Goal: Information Seeking & Learning: Learn about a topic

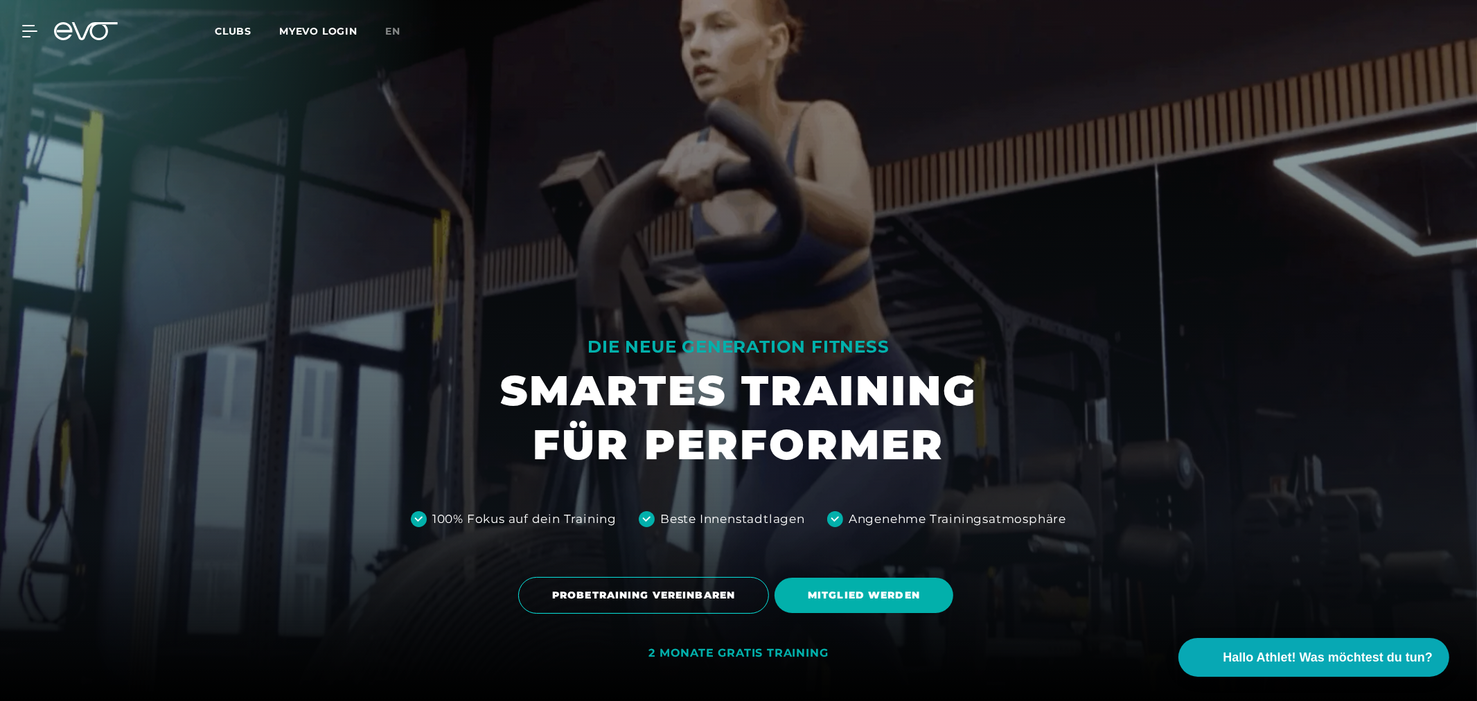
click at [237, 25] on span "Clubs" at bounding box center [233, 31] width 37 height 12
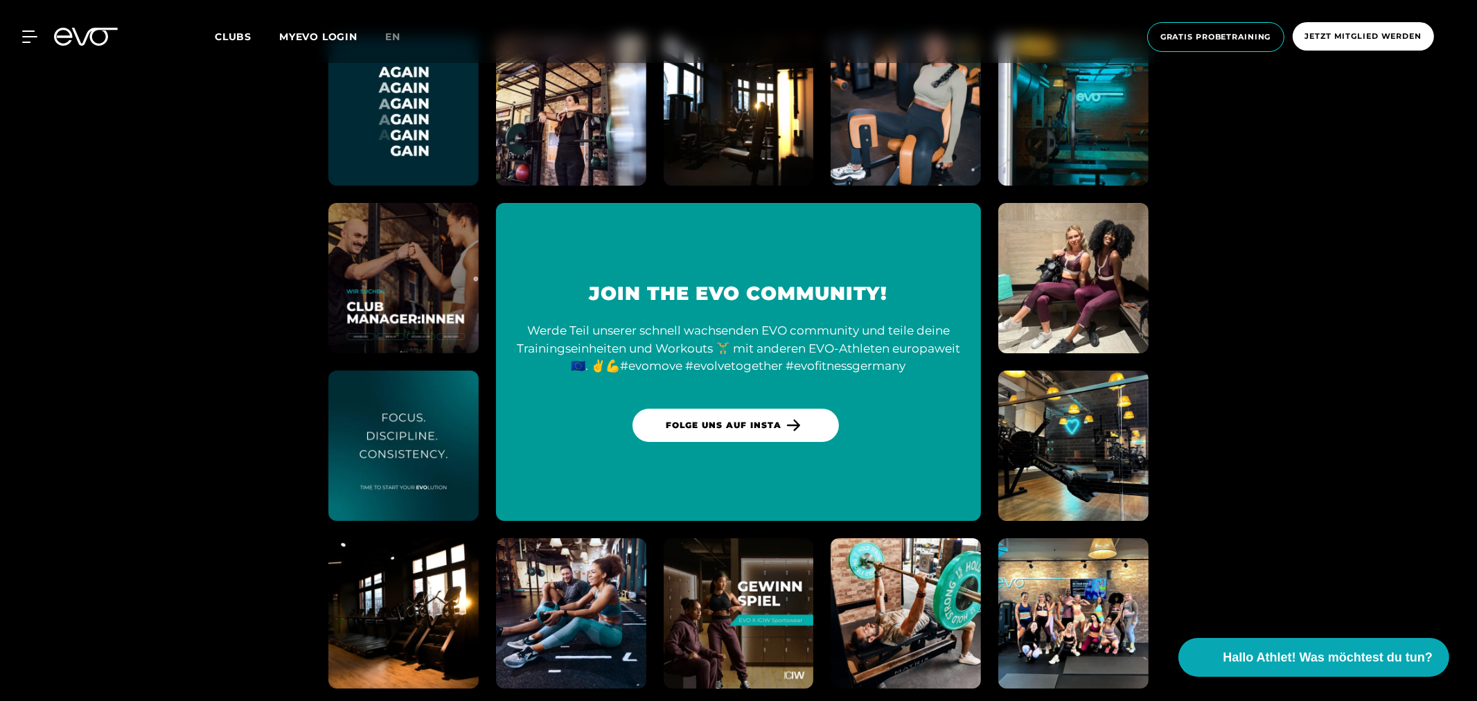
scroll to position [6468, 0]
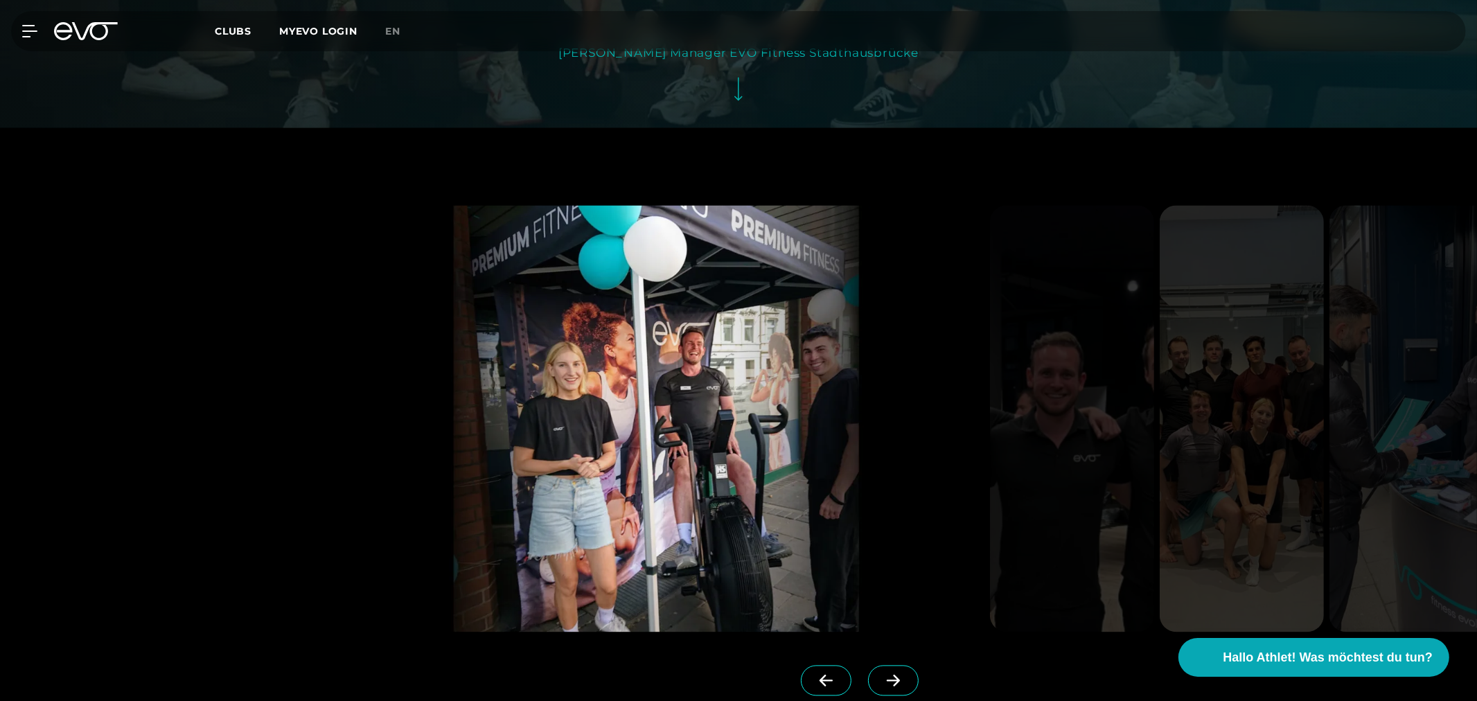
scroll to position [3387, 0]
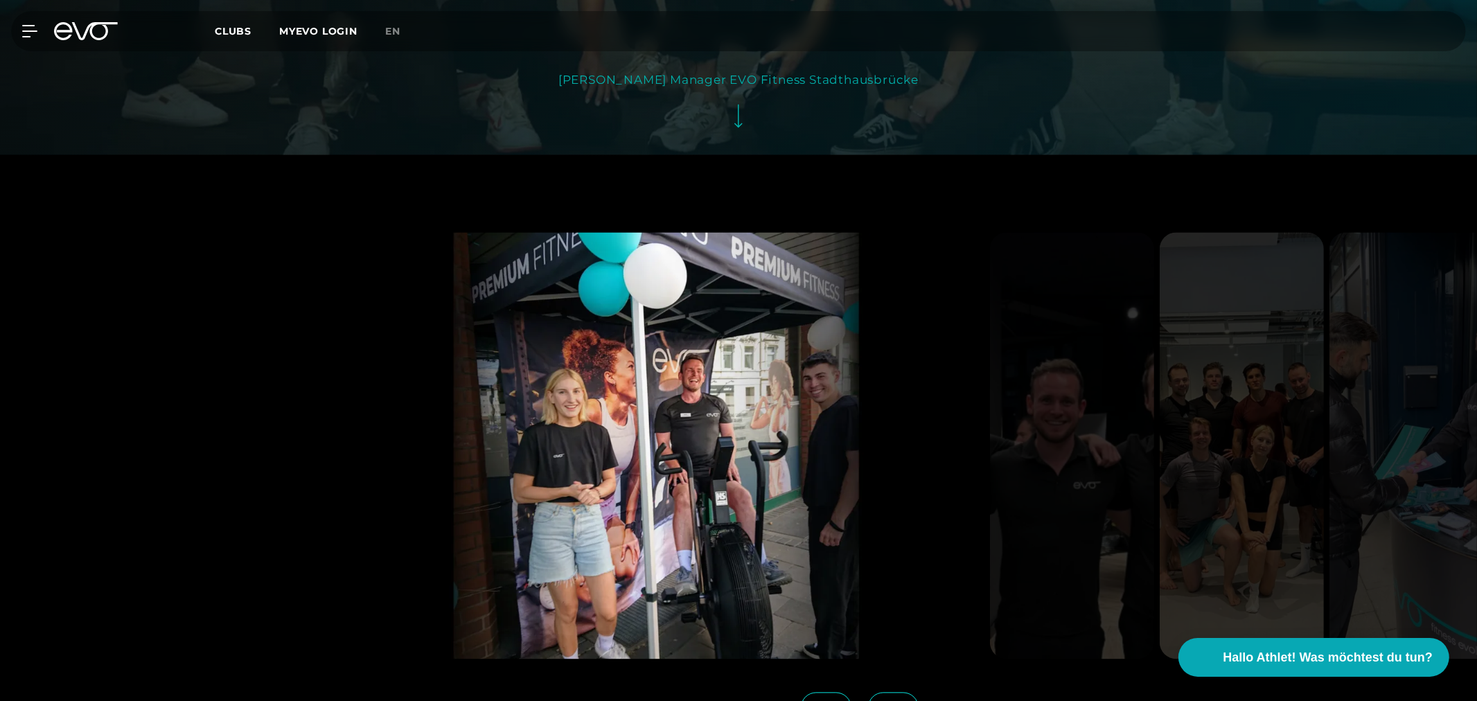
click at [906, 692] on span at bounding box center [893, 707] width 51 height 30
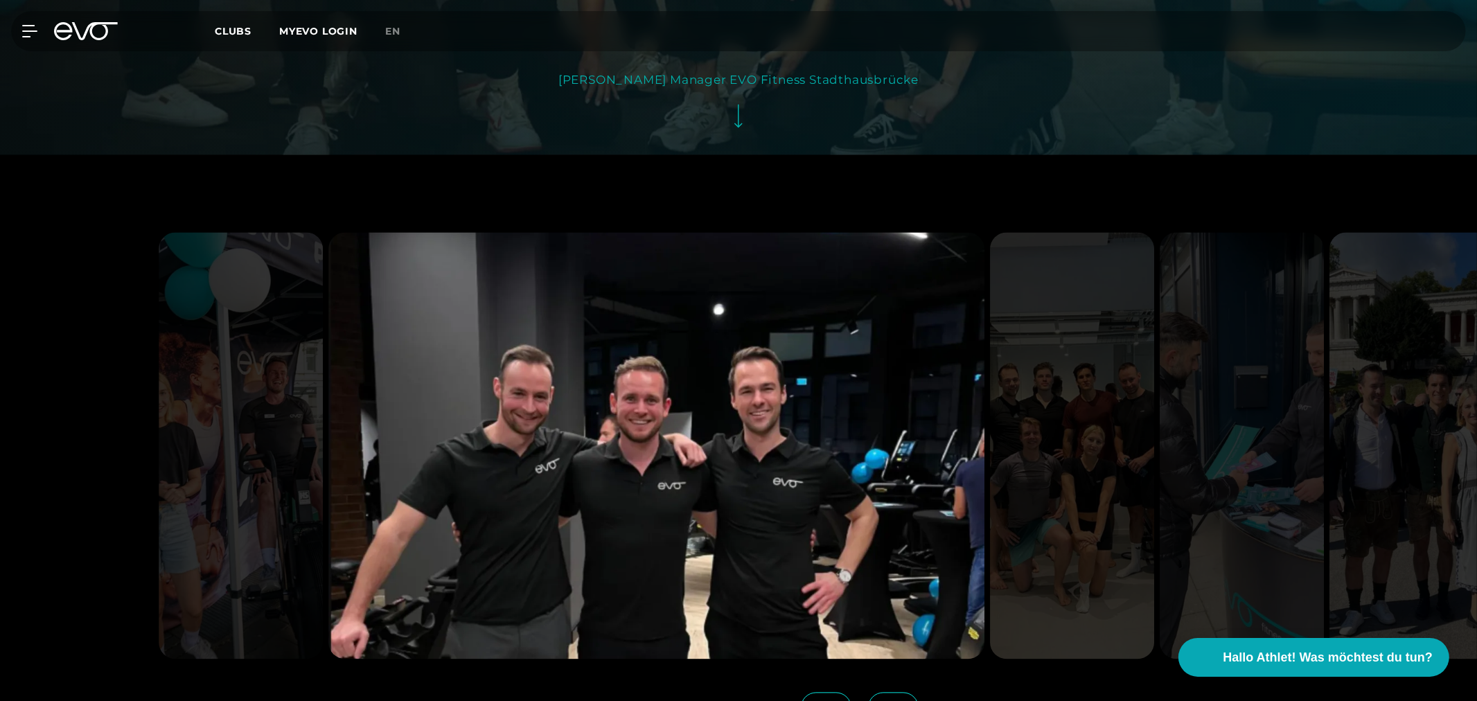
click at [901, 692] on span at bounding box center [893, 707] width 51 height 30
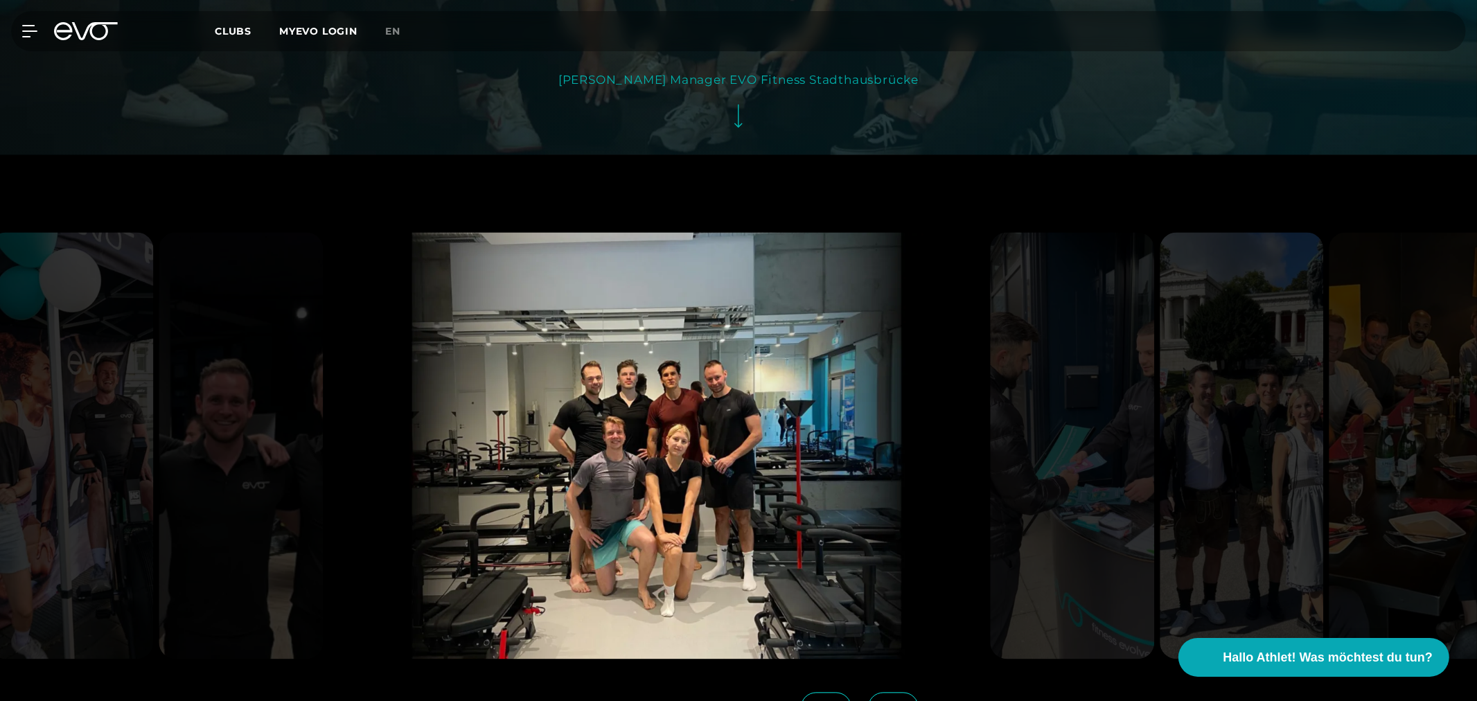
click at [887, 701] on icon at bounding box center [893, 707] width 24 height 12
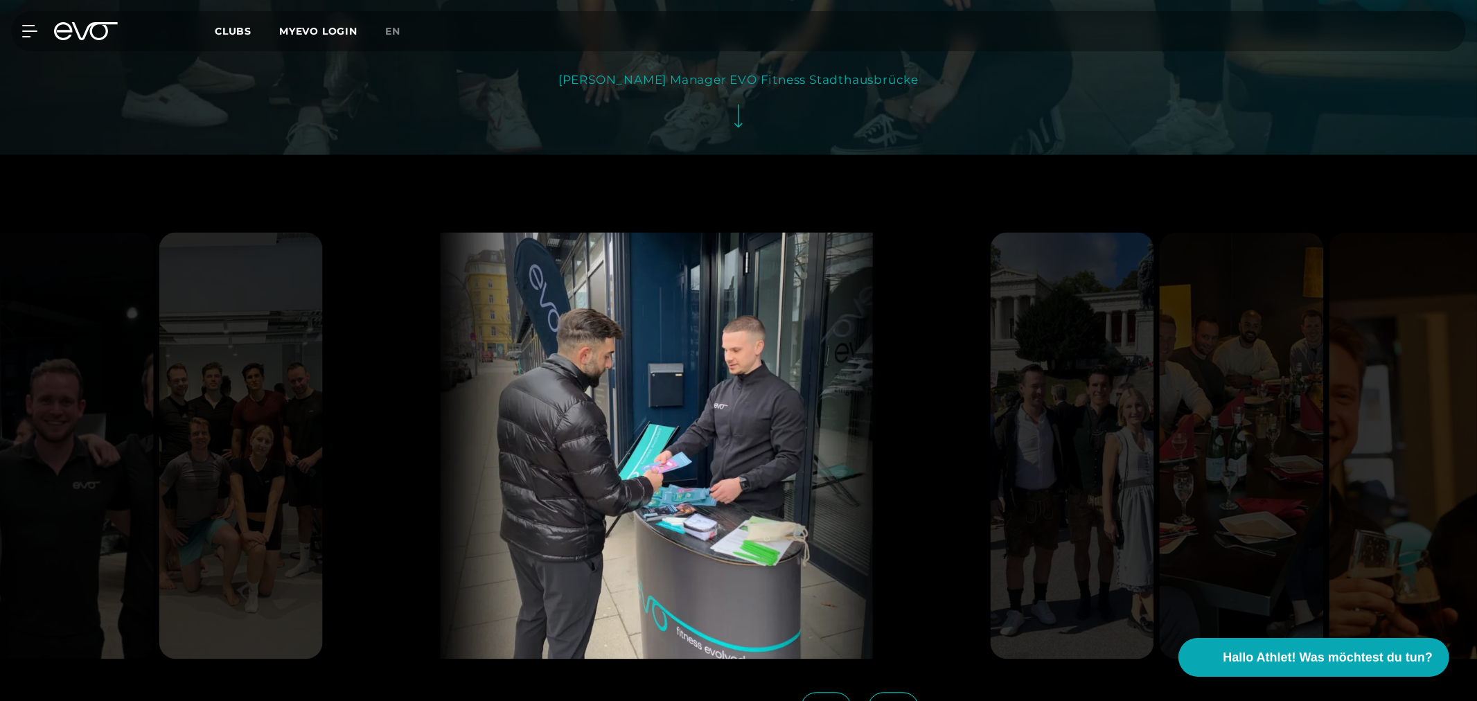
click at [887, 701] on icon at bounding box center [893, 707] width 24 height 12
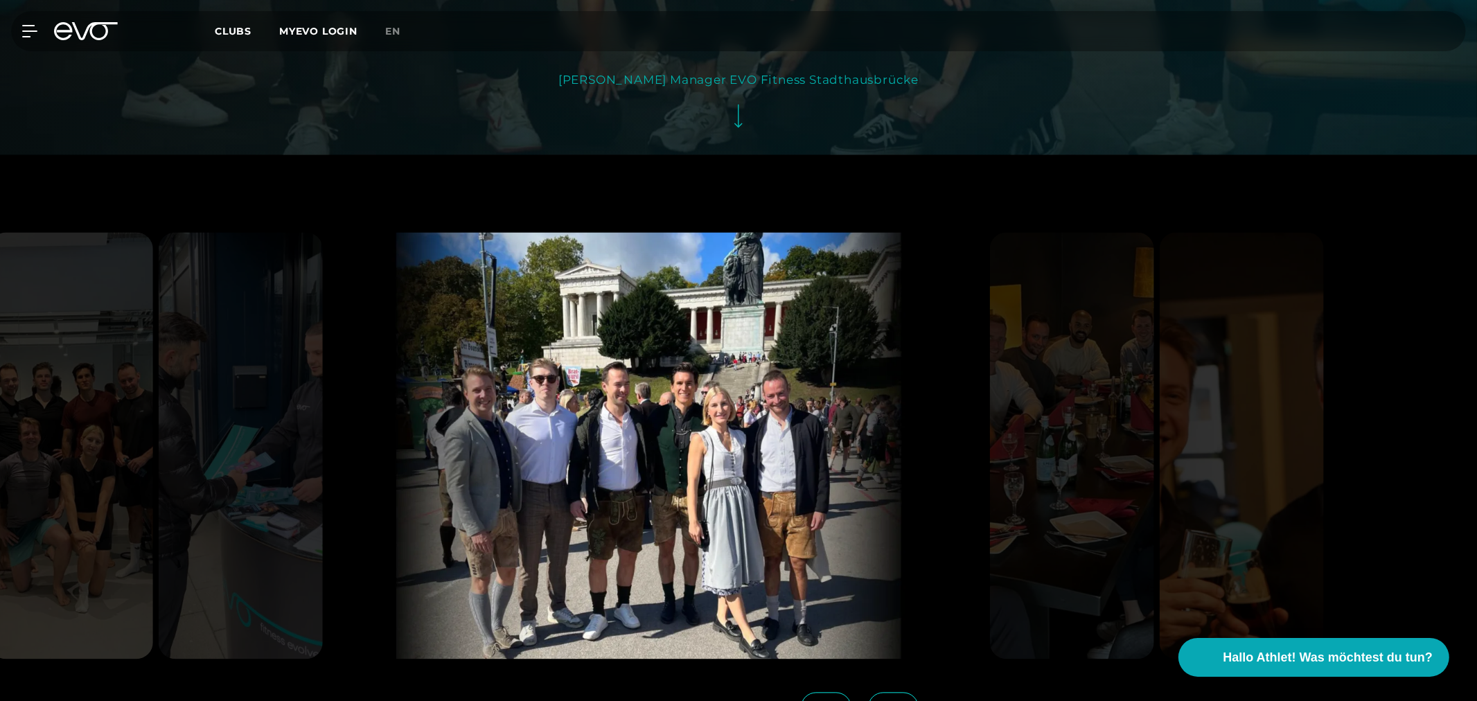
click at [887, 701] on icon at bounding box center [893, 707] width 24 height 12
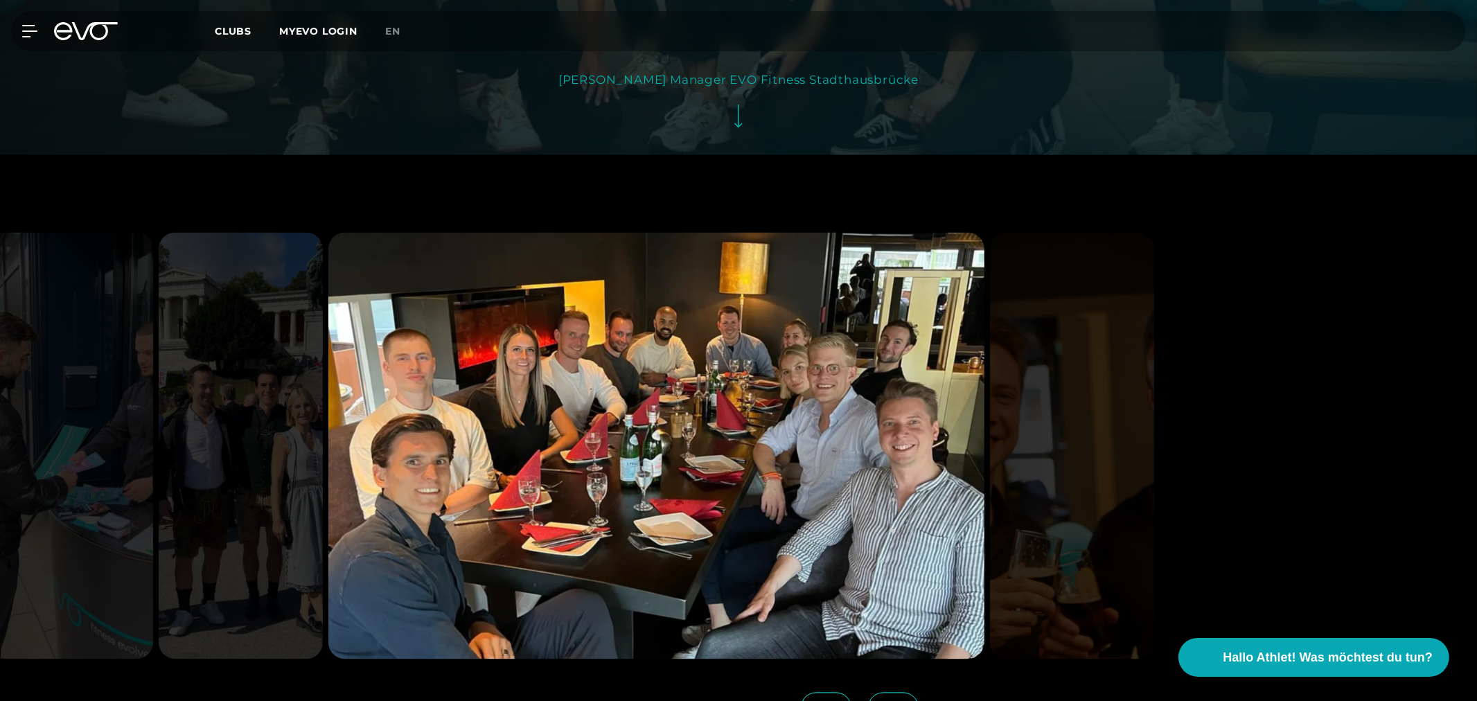
click at [887, 701] on icon at bounding box center [893, 707] width 24 height 12
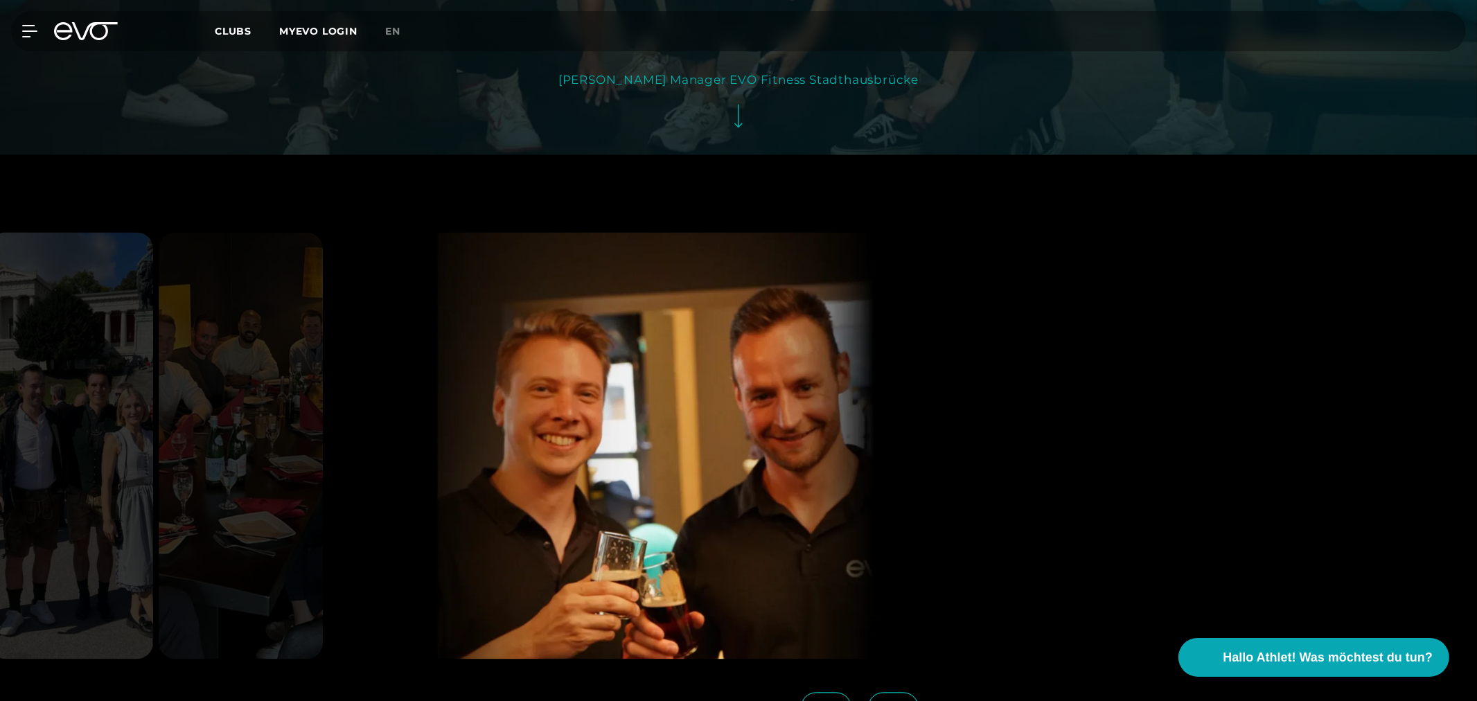
click at [887, 701] on icon at bounding box center [893, 707] width 24 height 12
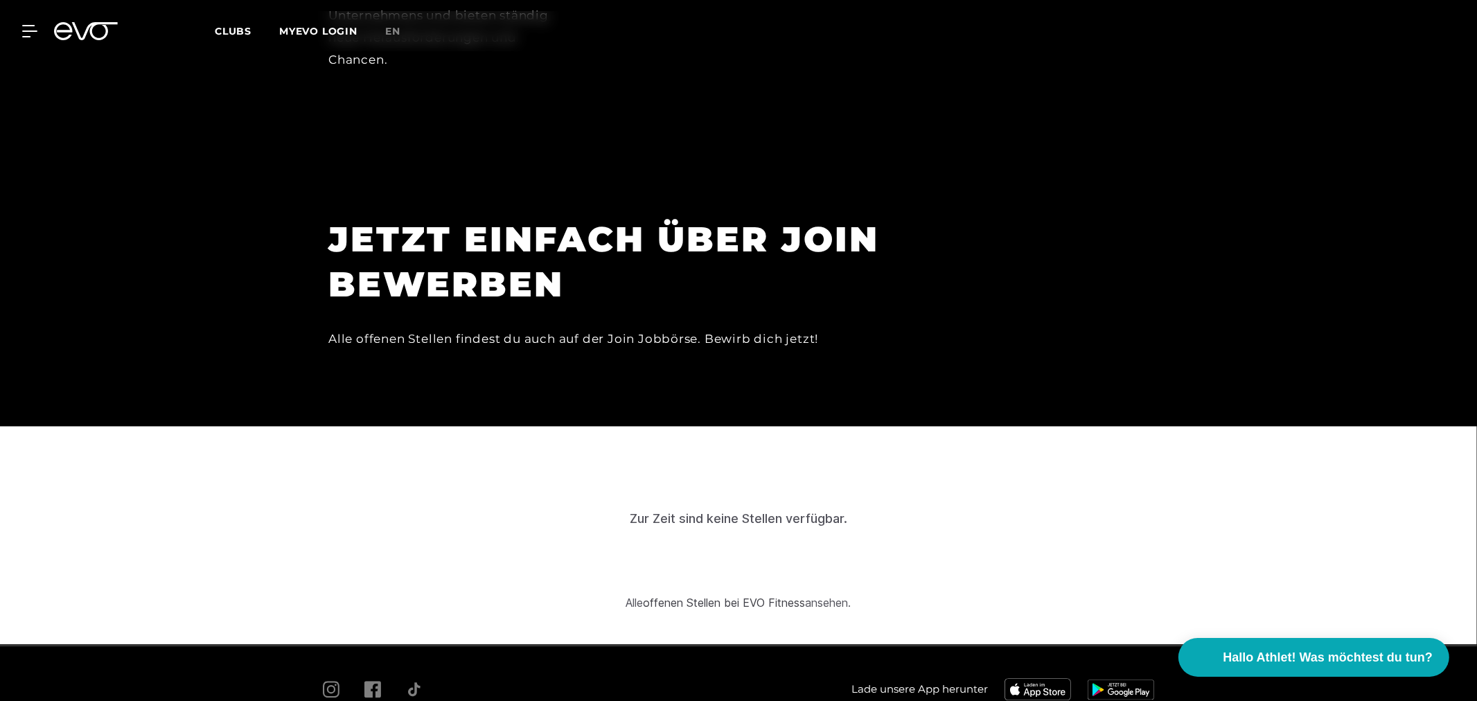
scroll to position [4474, 0]
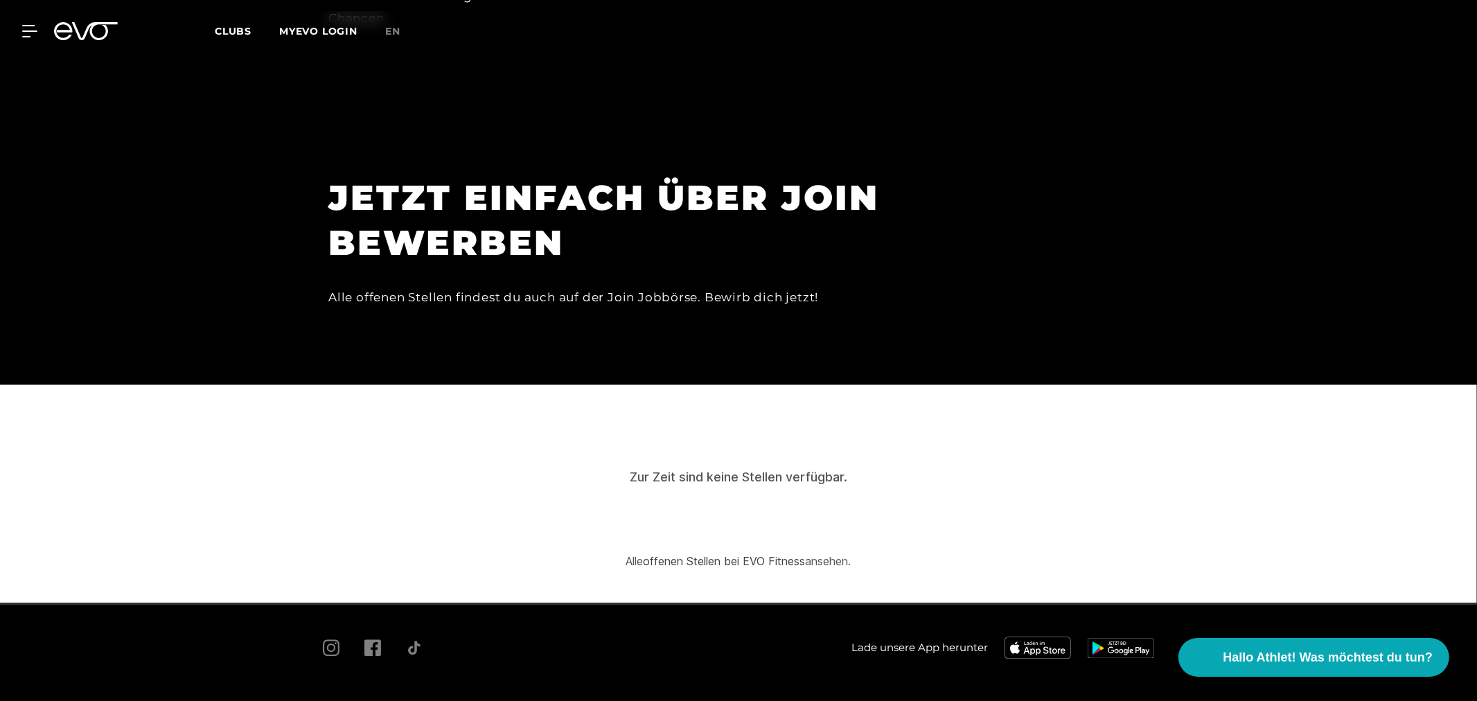
click at [759, 554] on link "offenen Stellen bei EVO Fitness" at bounding box center [725, 561] width 162 height 14
